Goal: Information Seeking & Learning: Check status

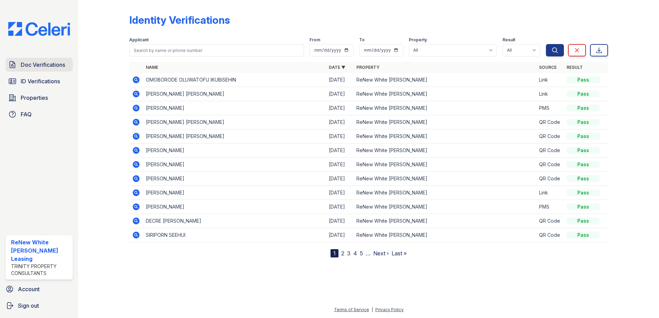
click at [17, 65] on link "Doc Verifications" at bounding box center [39, 65] width 67 height 14
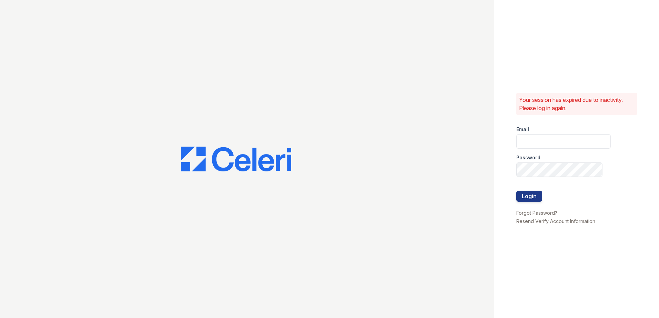
type input "[EMAIL_ADDRESS][DOMAIN_NAME]"
click at [523, 196] on button "Login" at bounding box center [529, 196] width 26 height 11
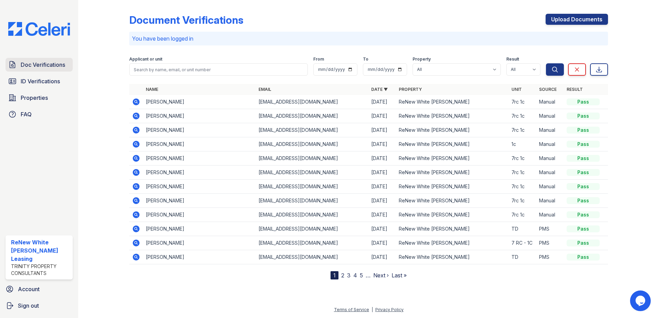
click at [62, 68] on span "Doc Verifications" at bounding box center [43, 65] width 44 height 8
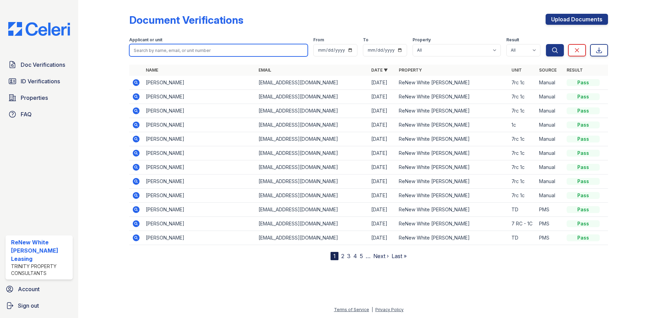
click at [239, 49] on input "search" at bounding box center [218, 50] width 178 height 12
type input "sandria"
click at [546, 44] on button "Search" at bounding box center [555, 50] width 18 height 12
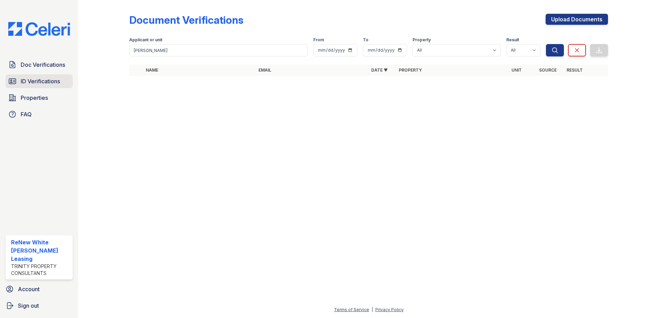
click at [46, 81] on span "ID Verifications" at bounding box center [40, 81] width 39 height 8
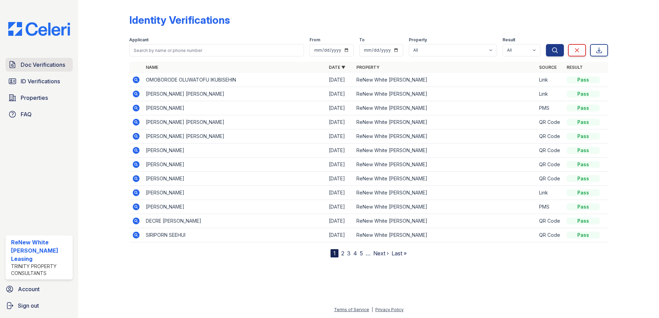
click at [44, 68] on span "Doc Verifications" at bounding box center [43, 65] width 44 height 8
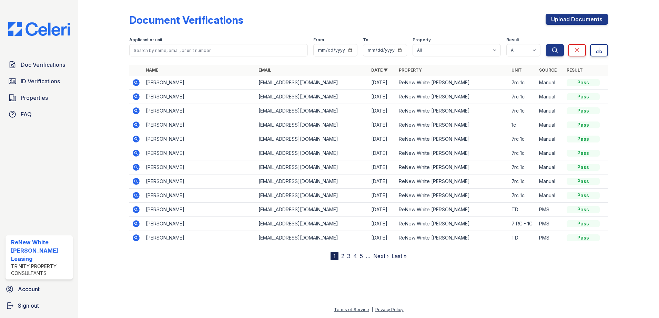
click at [341, 255] on link "2" at bounding box center [342, 256] width 3 height 7
click at [346, 255] on link "1" at bounding box center [346, 256] width 2 height 7
click at [18, 84] on link "ID Verifications" at bounding box center [39, 81] width 67 height 14
